Goal: Communication & Community: Answer question/provide support

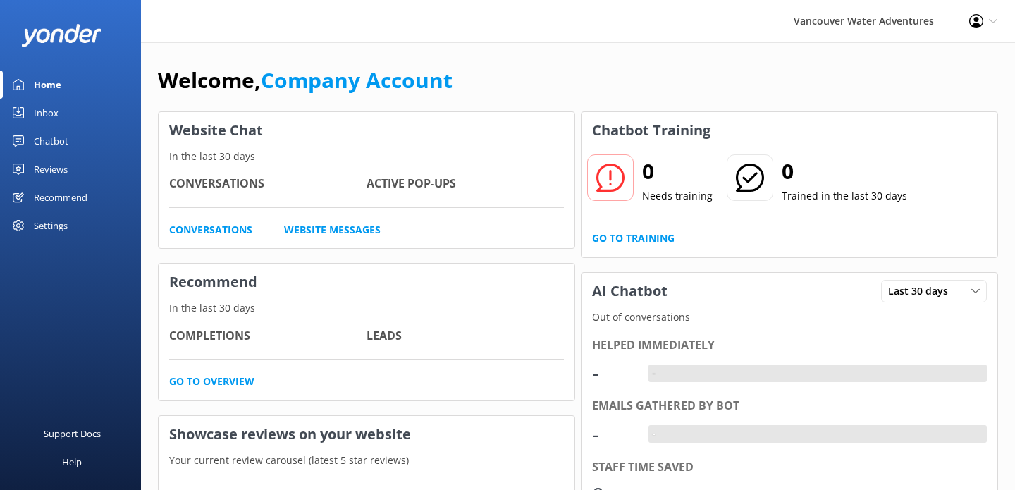
click at [41, 113] on div "Inbox" at bounding box center [46, 113] width 25 height 28
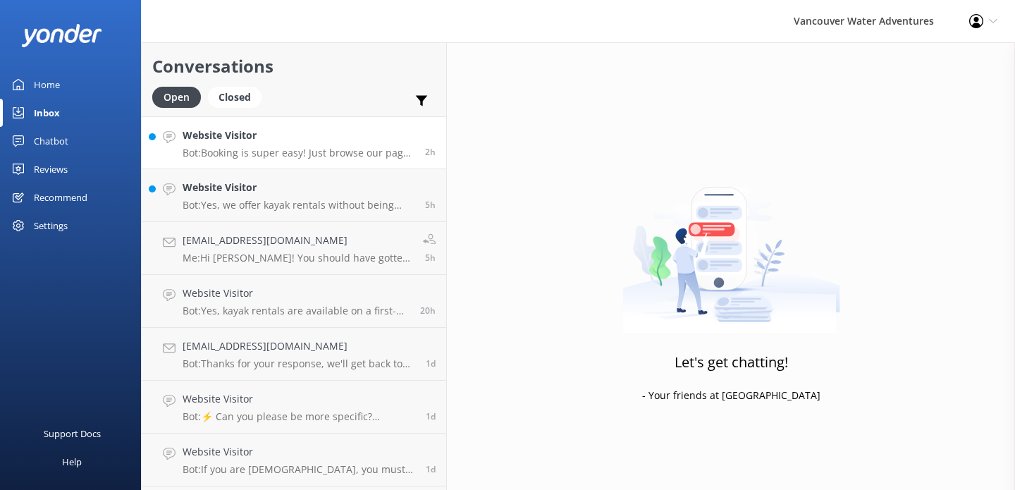
click at [350, 161] on link "Website Visitor Bot: Booking is super easy! Just browse our page for the experi…" at bounding box center [294, 142] width 304 height 53
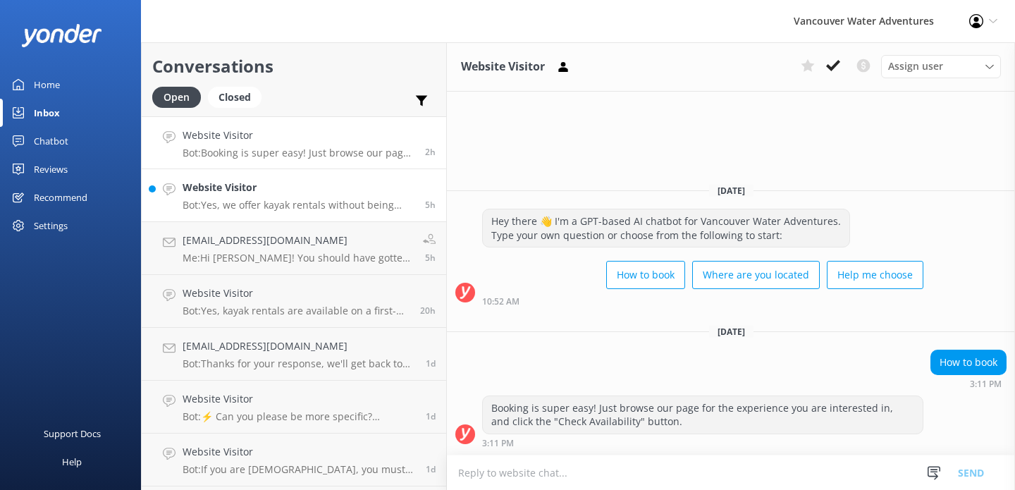
click at [350, 208] on p "Bot: Yes, we offer kayak rentals without being associated with a tour. Rentals …" at bounding box center [299, 205] width 232 height 13
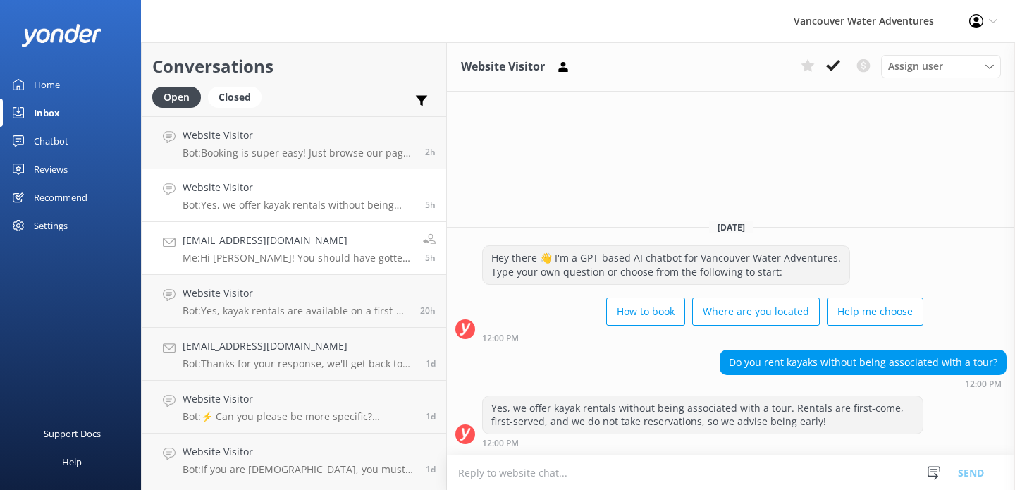
click at [345, 258] on p "Me: Hi [PERSON_NAME]! You should have gotten the the waivers through email by V…" at bounding box center [298, 258] width 230 height 13
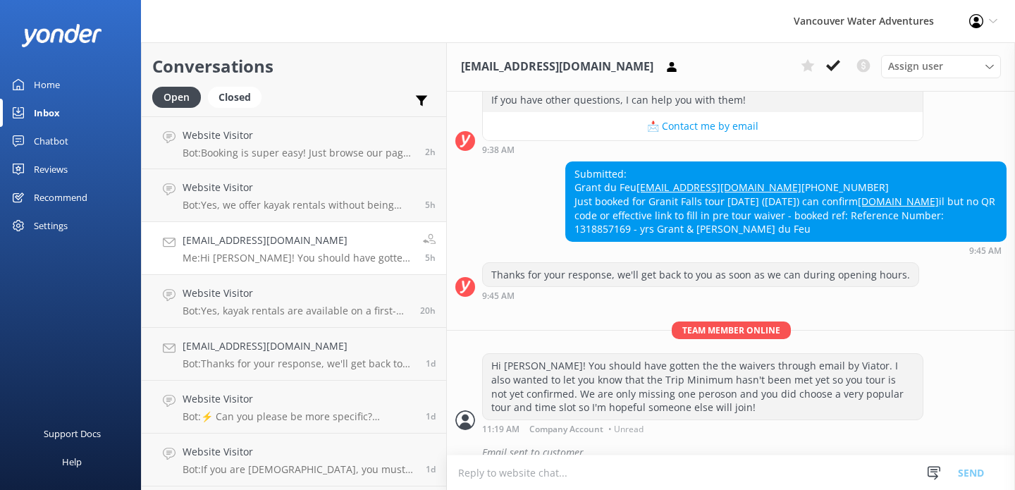
scroll to position [289, 0]
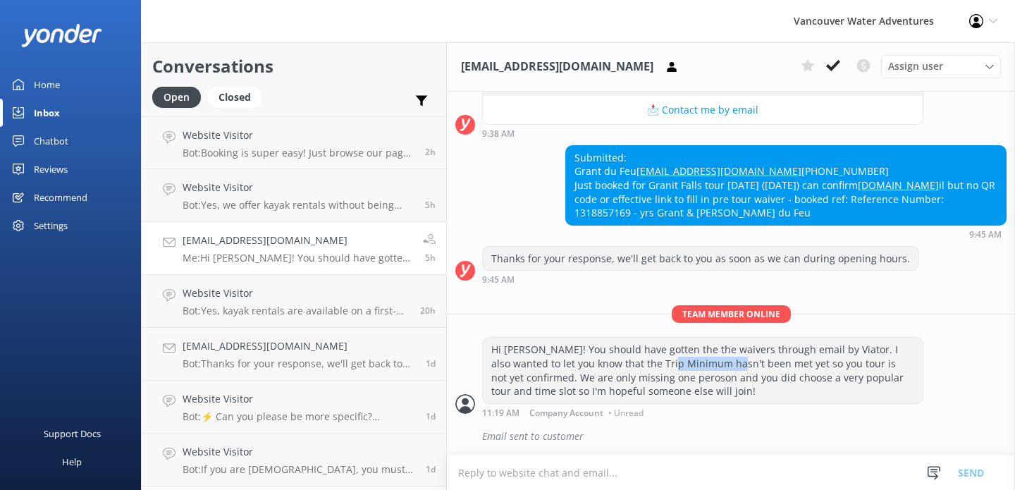
drag, startPoint x: 671, startPoint y: 369, endPoint x: 610, endPoint y: 359, distance: 61.5
click at [610, 359] on div "Hi [PERSON_NAME]! You should have gotten the the waivers through email by Viato…" at bounding box center [703, 370] width 440 height 65
click at [550, 473] on textarea at bounding box center [731, 472] width 568 height 35
click at [724, 467] on textarea at bounding box center [731, 472] width 568 height 35
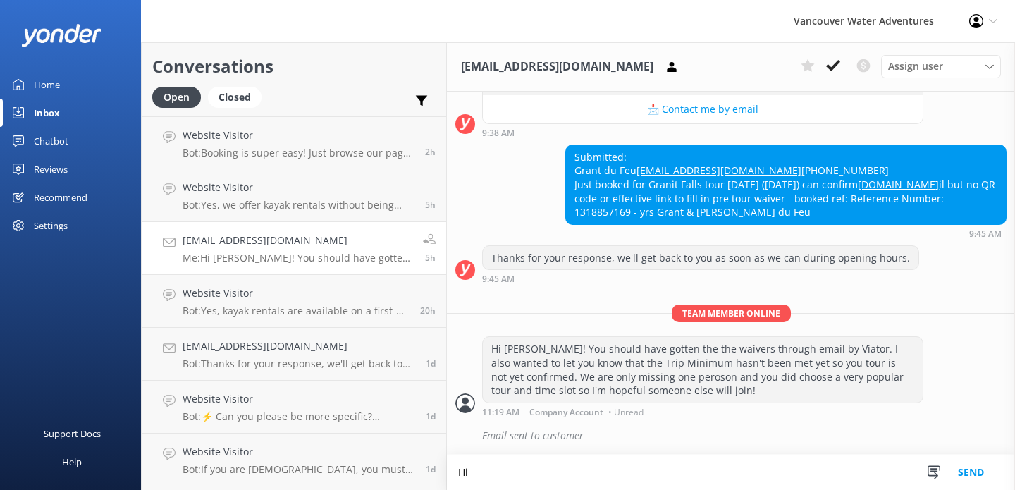
scroll to position [290, 0]
type textarea "H"
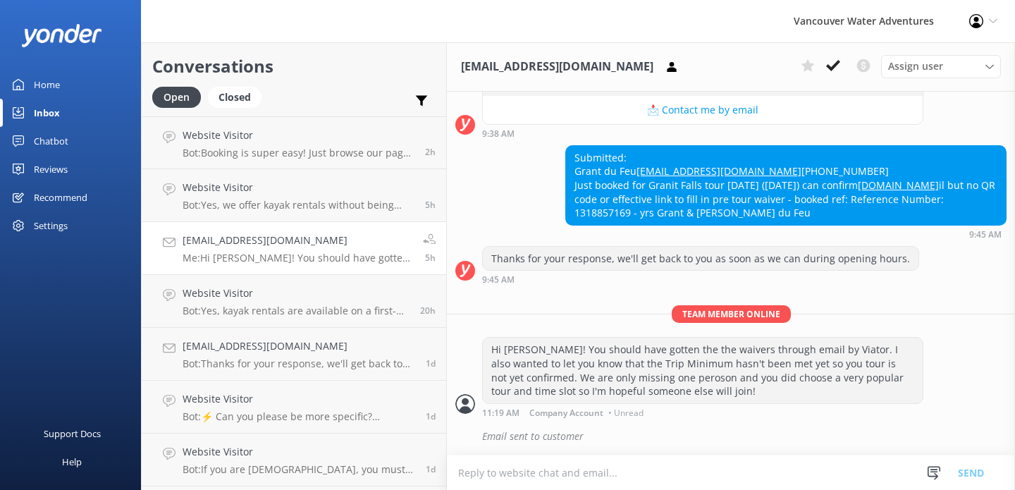
click at [470, 477] on textarea at bounding box center [731, 472] width 568 height 35
paste textarea "Hi! Thank you for booking our tour [DATE]. Unfortunately, we have not met the t…"
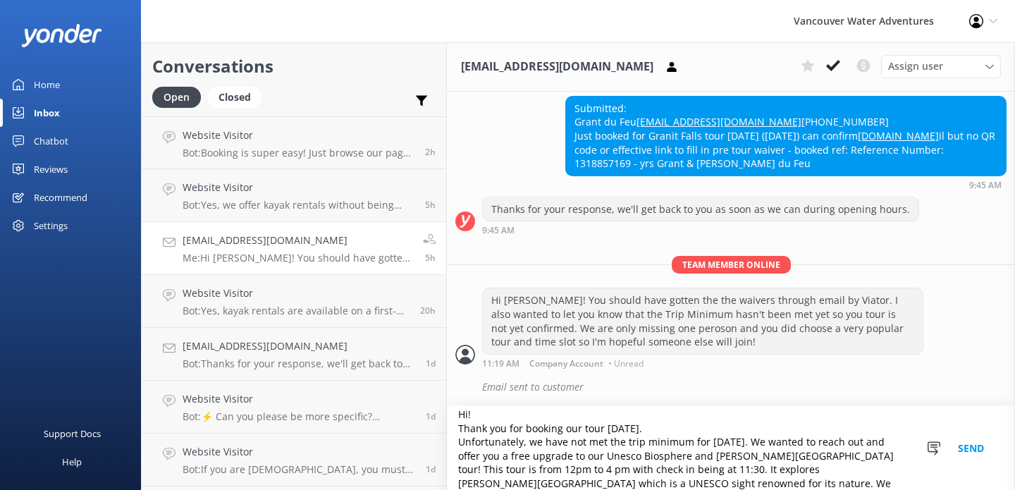
scroll to position [0, 0]
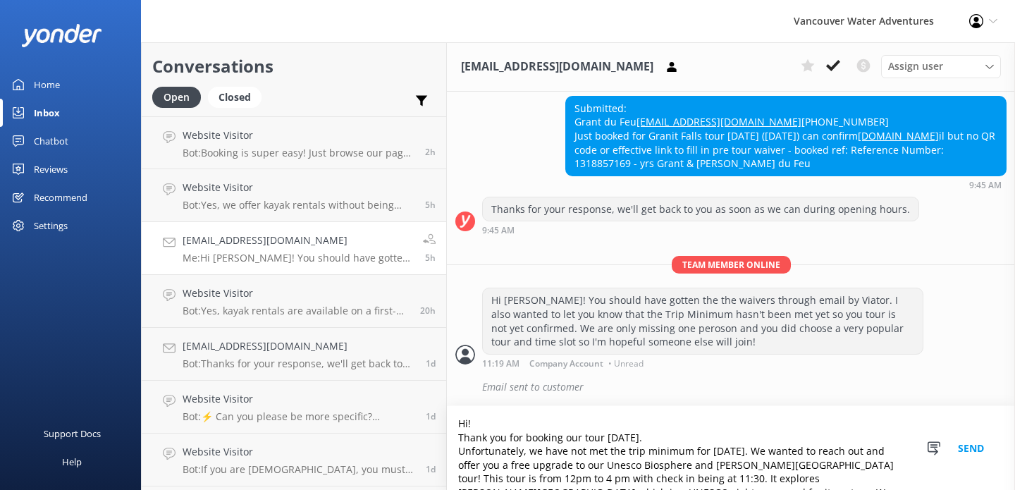
click at [447, 426] on textarea "Hi! Thank you for booking our tour [DATE]. Unfortunately, we have not met the t…" at bounding box center [731, 448] width 568 height 84
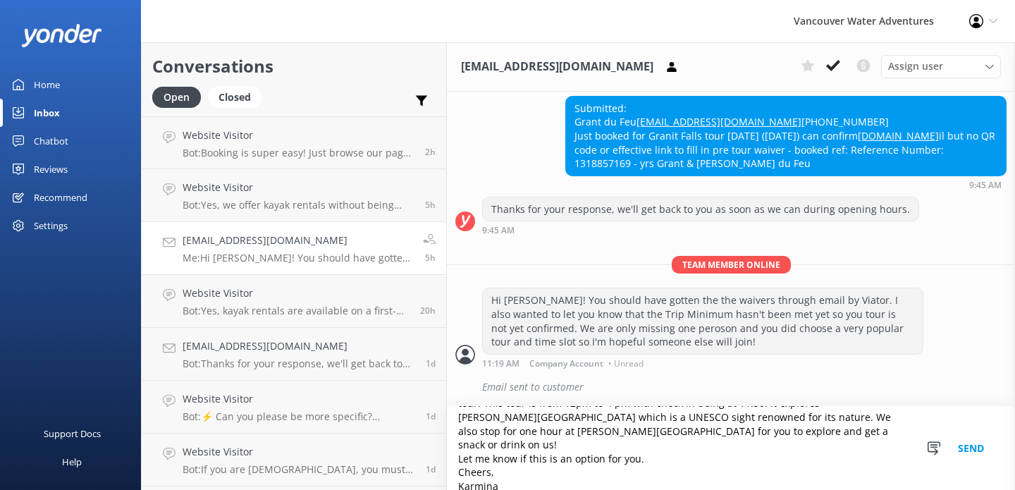
type textarea "Hi [PERSON_NAME]! Thank you for booking our tour [DATE]. Unfortunately, we have…"
click at [973, 450] on button "Send" at bounding box center [970, 448] width 53 height 84
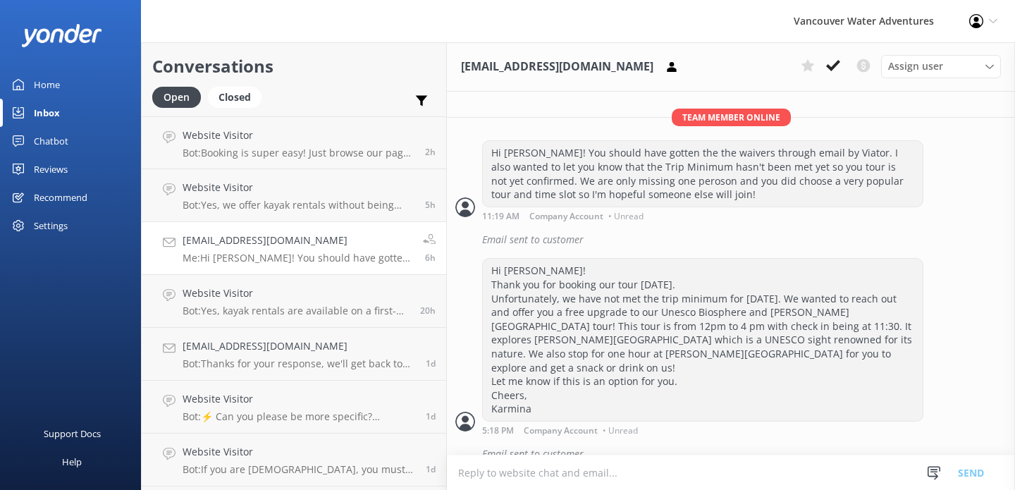
scroll to position [490, 0]
